Goal: Task Accomplishment & Management: Manage account settings

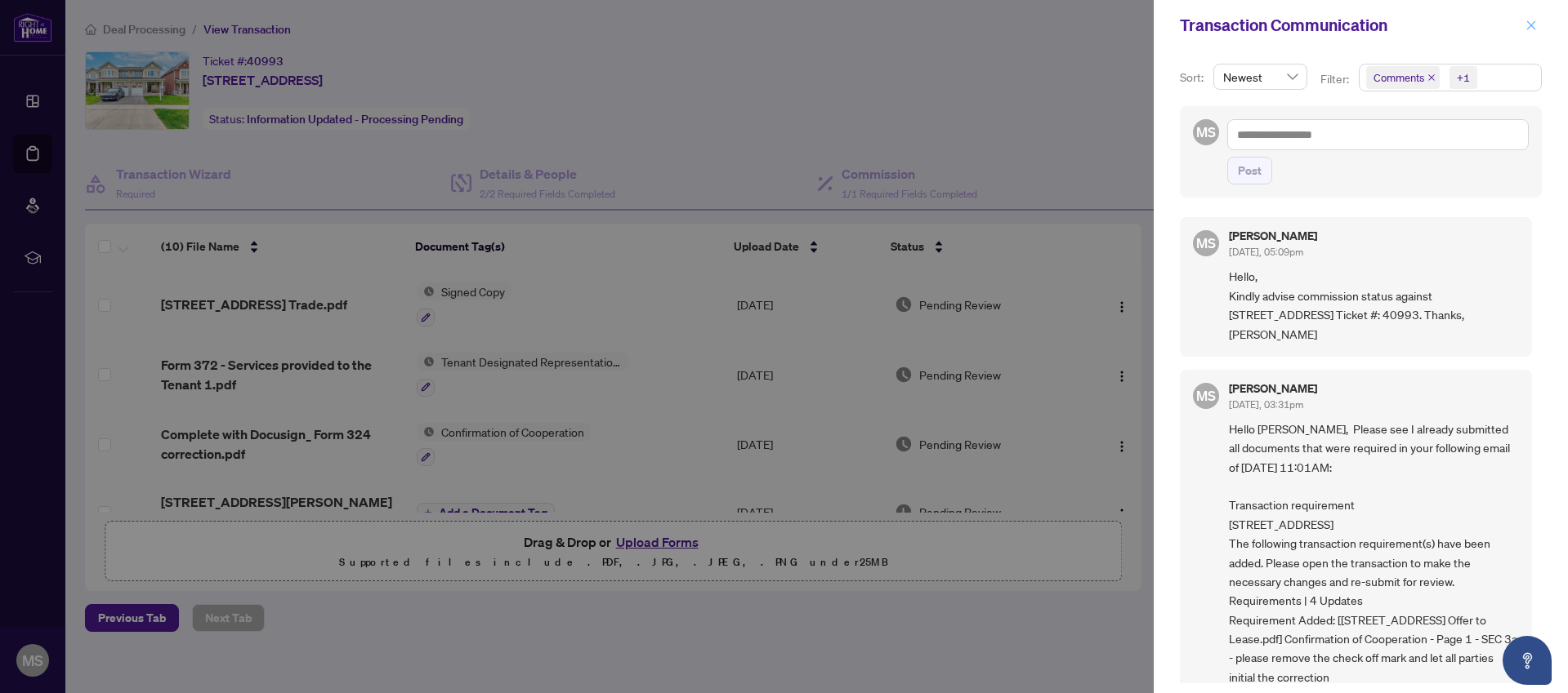
click at [1535, 27] on icon "close" at bounding box center [1530, 25] width 11 height 11
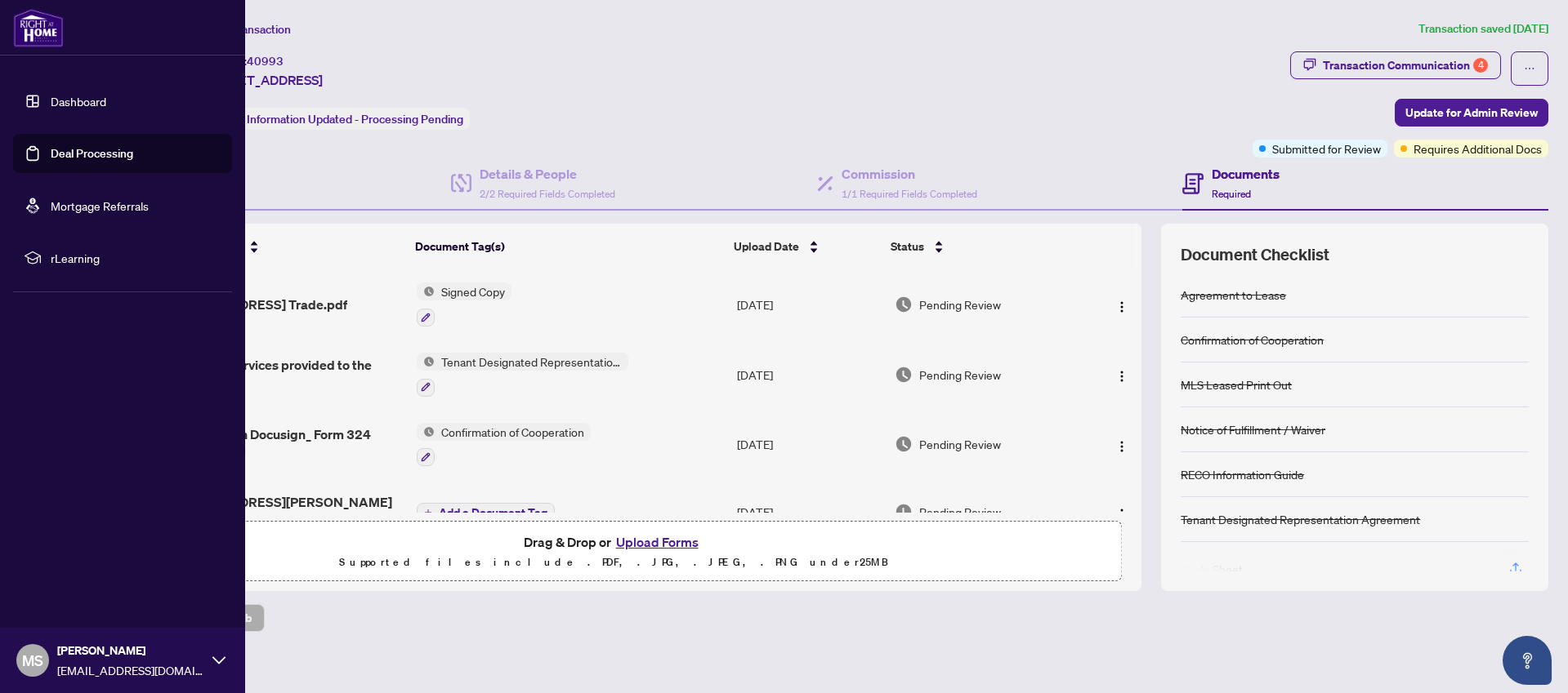
click at [51, 153] on link "Deal Processing" at bounding box center [92, 153] width 83 height 15
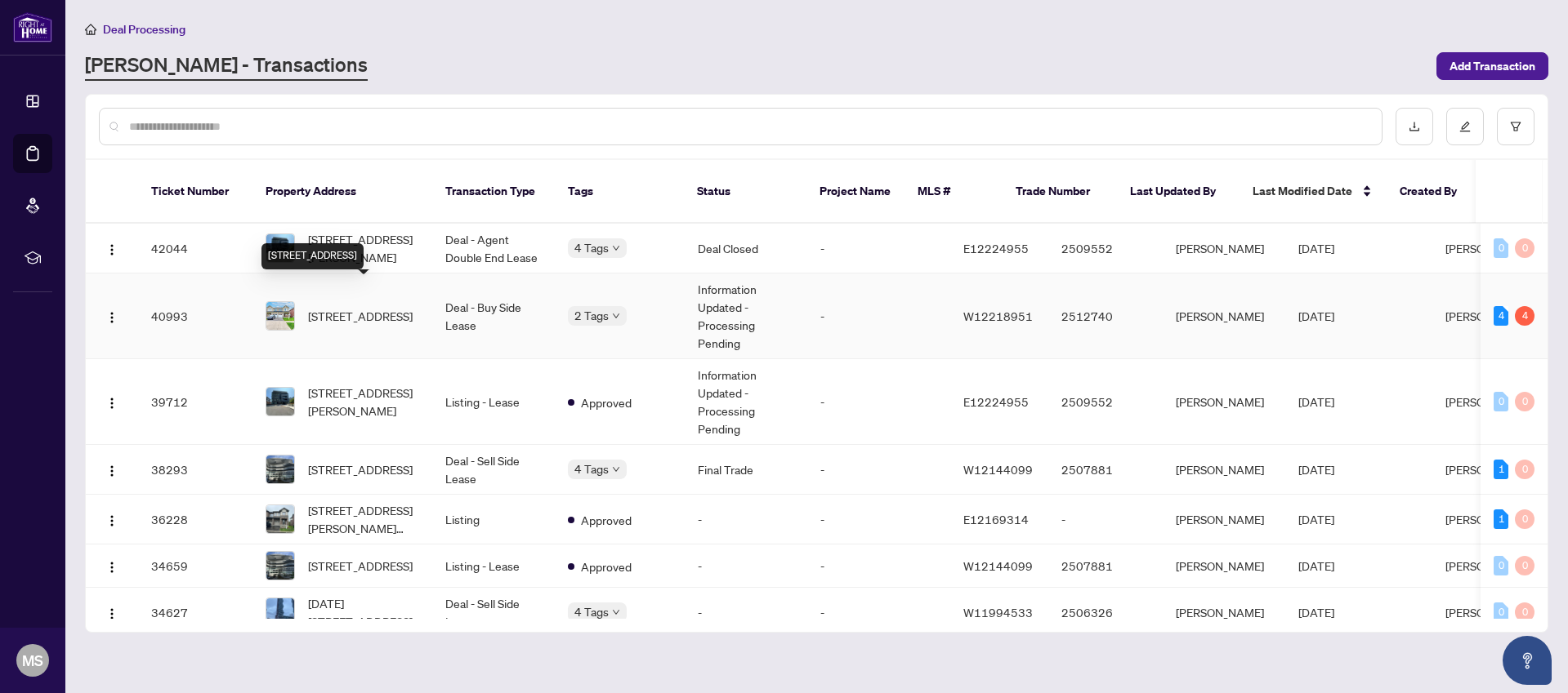
click at [338, 307] on span "[STREET_ADDRESS]" at bounding box center [360, 316] width 105 height 18
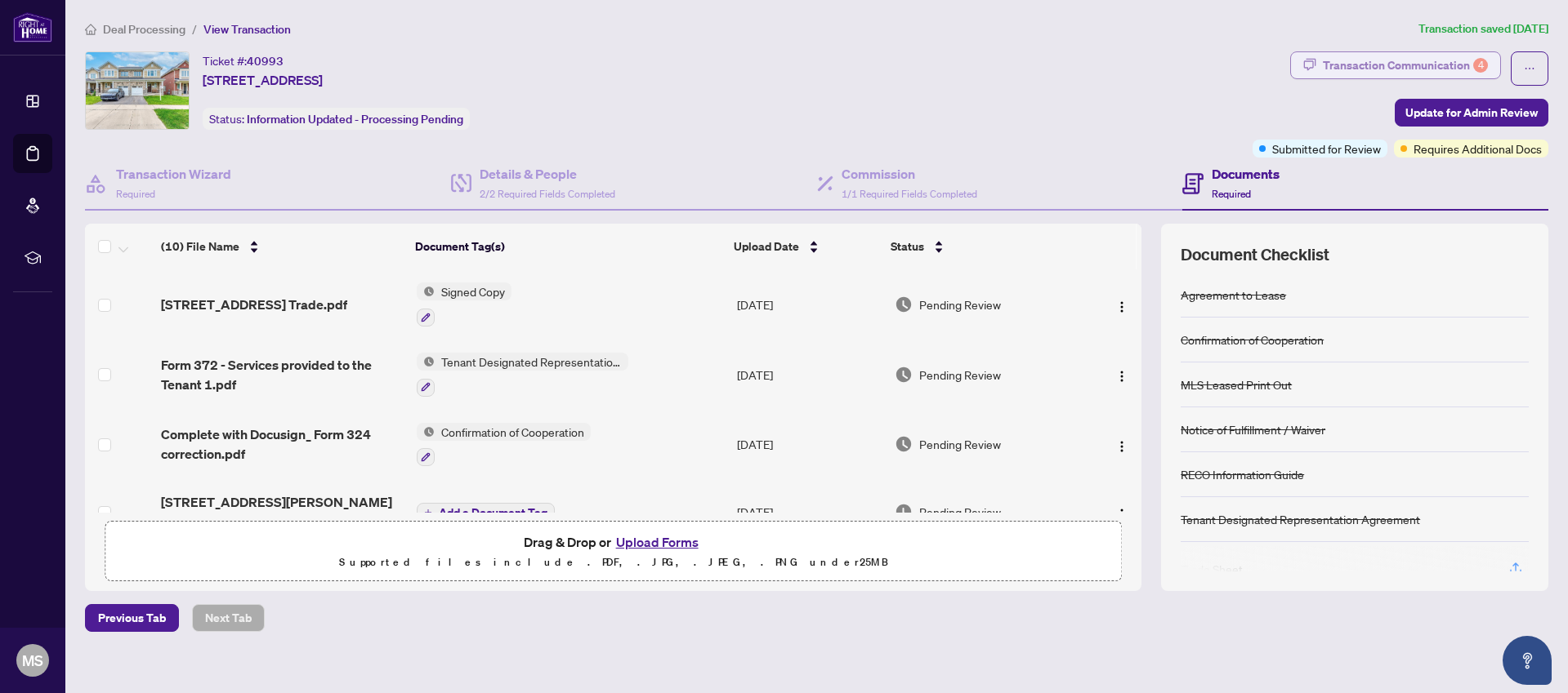
click at [1417, 63] on div "Transaction Communication 4" at bounding box center [1405, 65] width 165 height 26
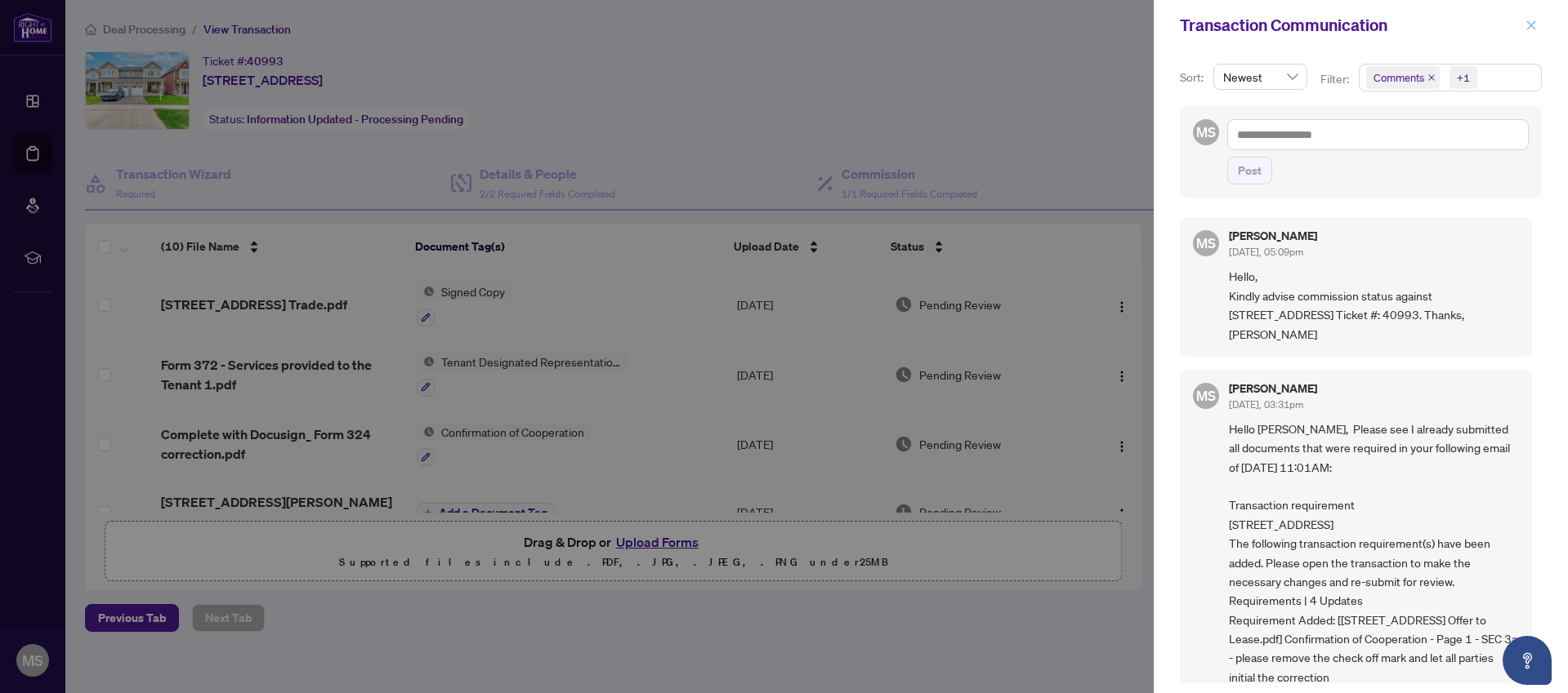
click at [1533, 28] on icon "close" at bounding box center [1530, 25] width 11 height 11
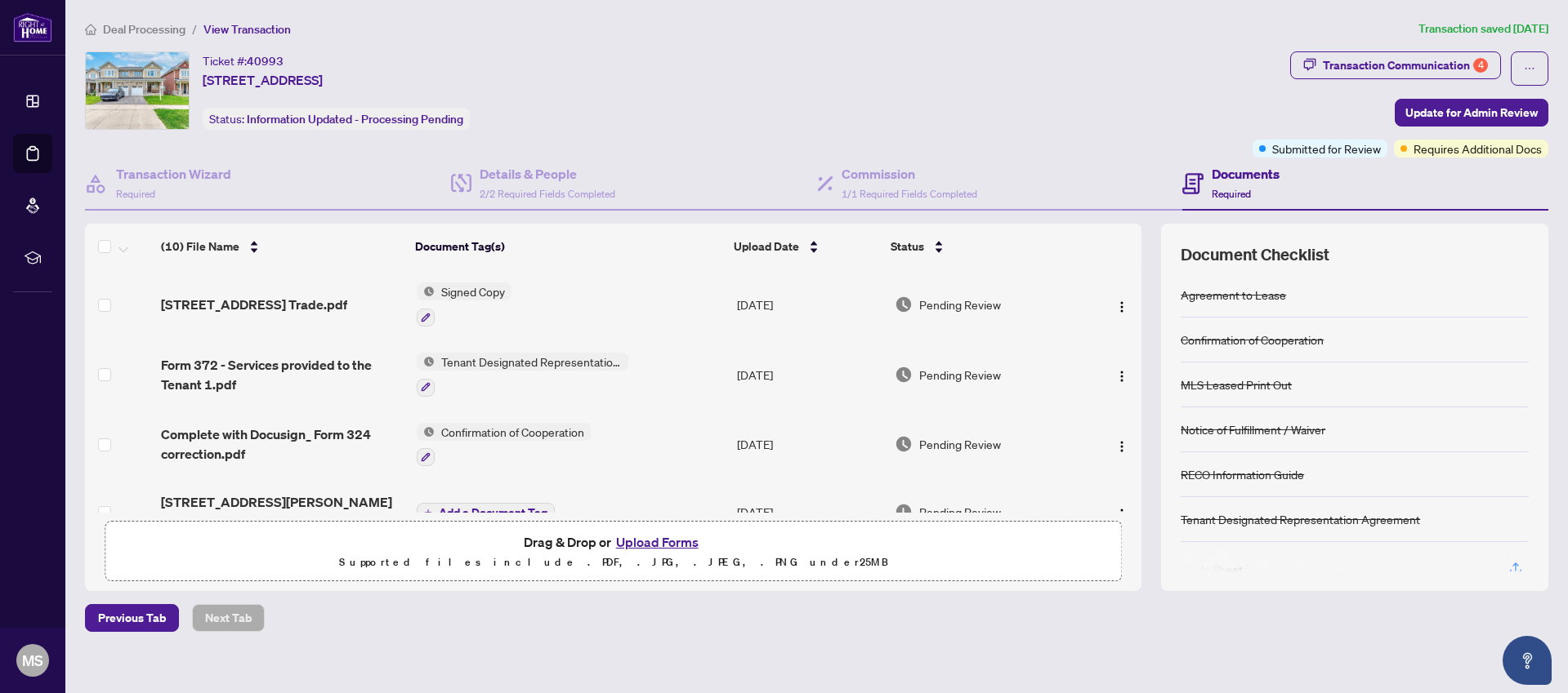
click at [741, 132] on div "Ticket #: 40993 3475 Eternity Way, Oakville, Ontario L6H 7B5, Canada Status: In…" at bounding box center [665, 104] width 1167 height 106
